Goal: Use online tool/utility

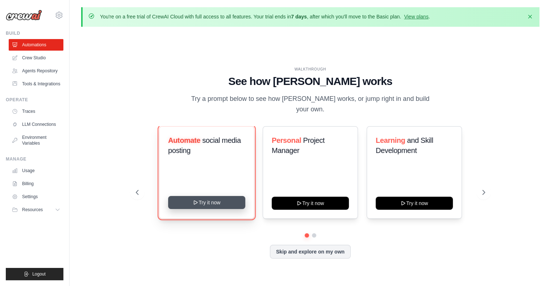
click at [222, 196] on button "Try it now" at bounding box center [206, 202] width 77 height 13
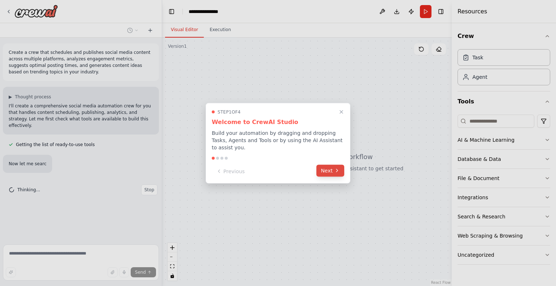
click at [323, 165] on button "Next" at bounding box center [331, 171] width 28 height 12
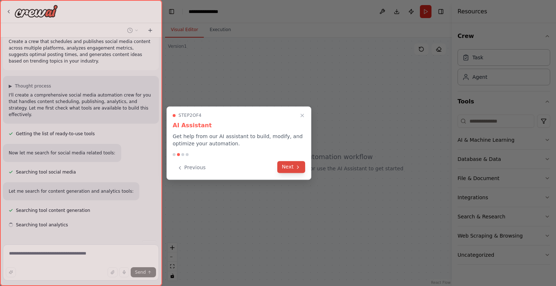
scroll to position [25, 0]
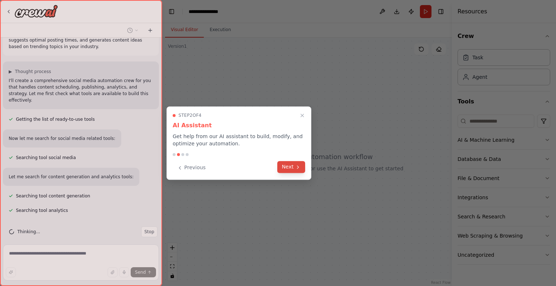
click at [295, 168] on button "Next" at bounding box center [291, 167] width 28 height 12
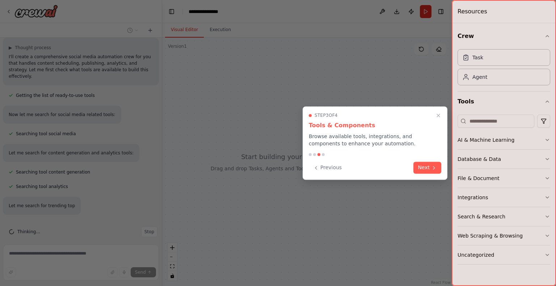
scroll to position [64, 0]
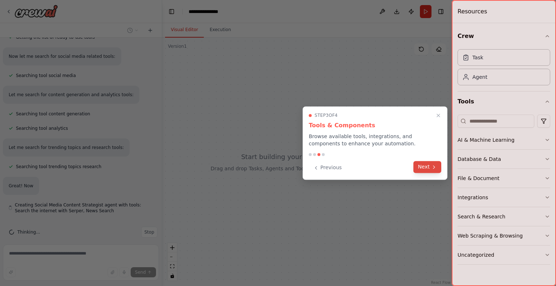
click at [432, 164] on icon at bounding box center [434, 167] width 6 height 6
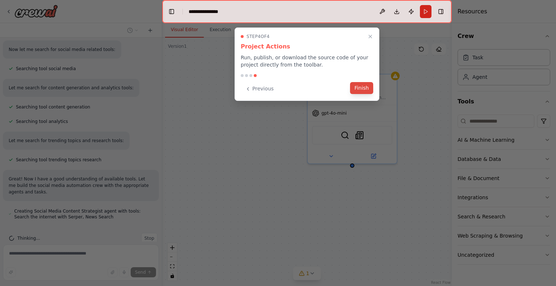
scroll to position [121, 0]
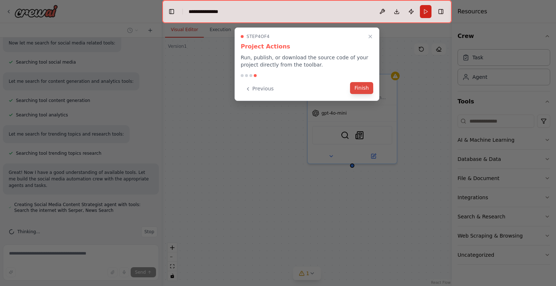
click at [364, 88] on button "Finish" at bounding box center [361, 88] width 23 height 12
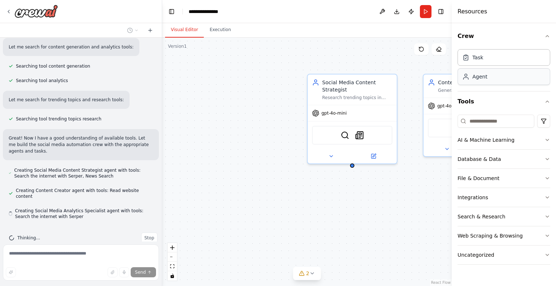
scroll to position [156, 0]
click at [482, 76] on div "Agent" at bounding box center [480, 76] width 15 height 7
click at [481, 81] on div "Agent" at bounding box center [504, 76] width 93 height 17
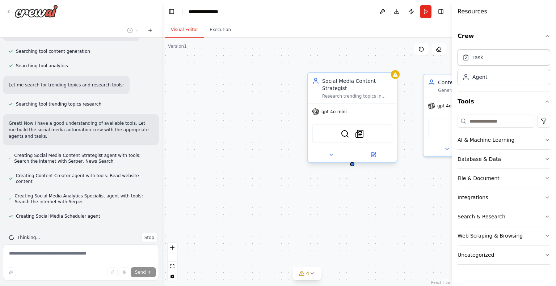
click at [354, 91] on div "Social Media Content Strategist" at bounding box center [357, 85] width 70 height 14
click at [394, 68] on button at bounding box center [391, 65] width 9 height 9
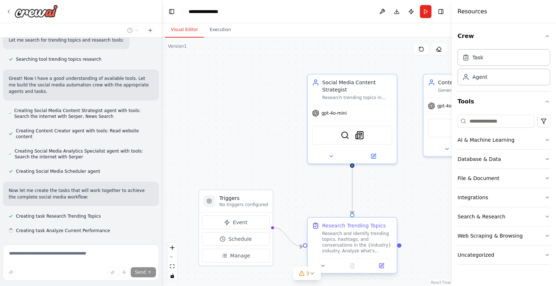
scroll to position [230, 0]
